Goal: Obtain resource: Obtain resource

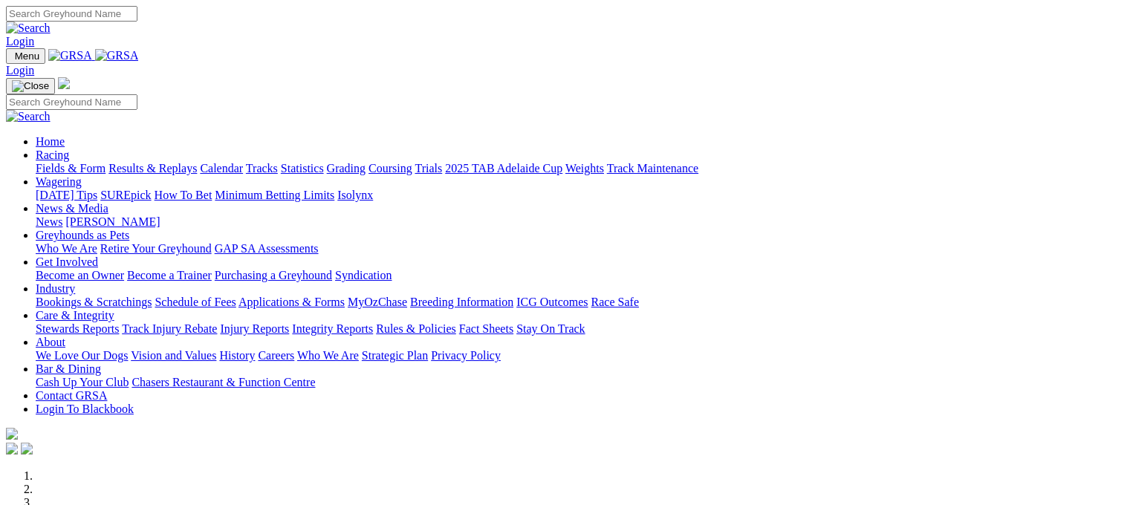
click at [56, 162] on link "Fields & Form" at bounding box center [71, 168] width 70 height 13
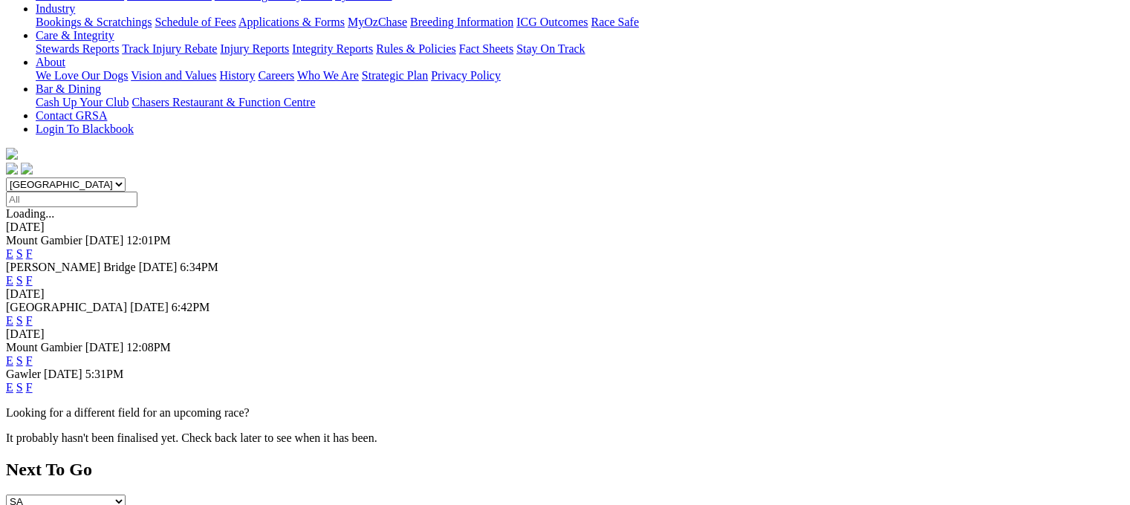
scroll to position [317, 0]
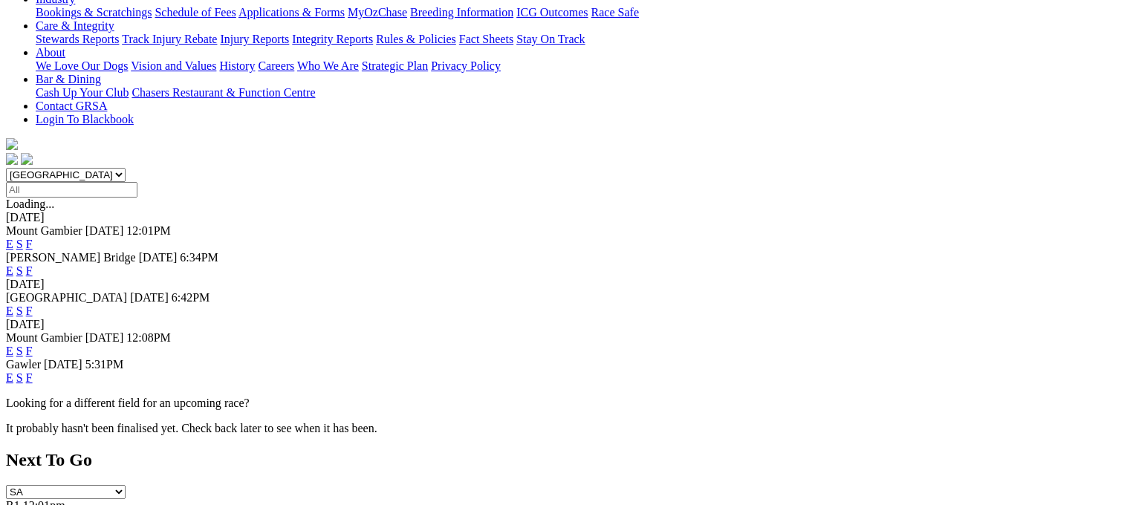
click at [33, 345] on link "F" at bounding box center [29, 351] width 7 height 13
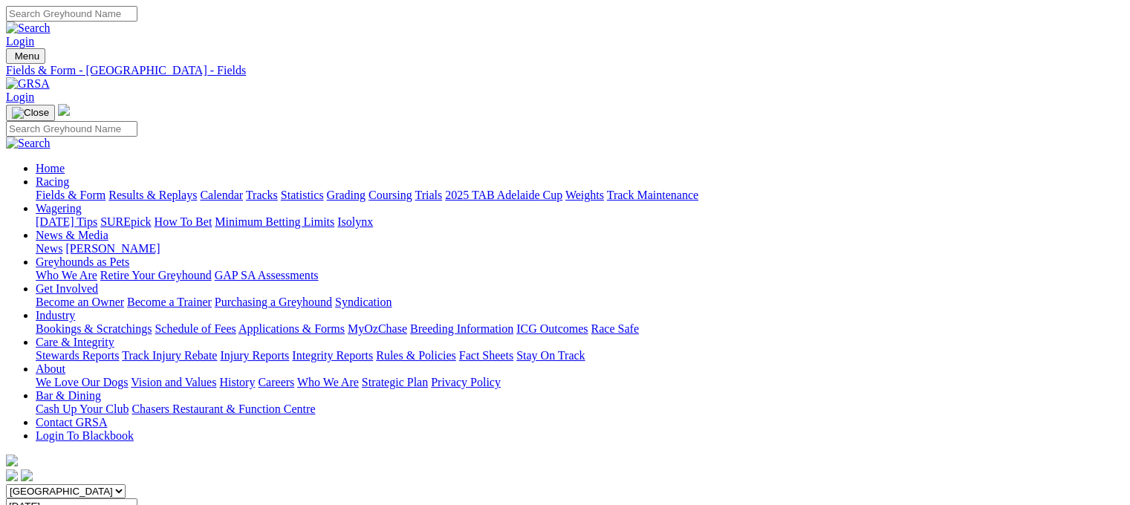
click at [48, 189] on link "Fields & Form" at bounding box center [71, 195] width 70 height 13
